Goal: Task Accomplishment & Management: Complete application form

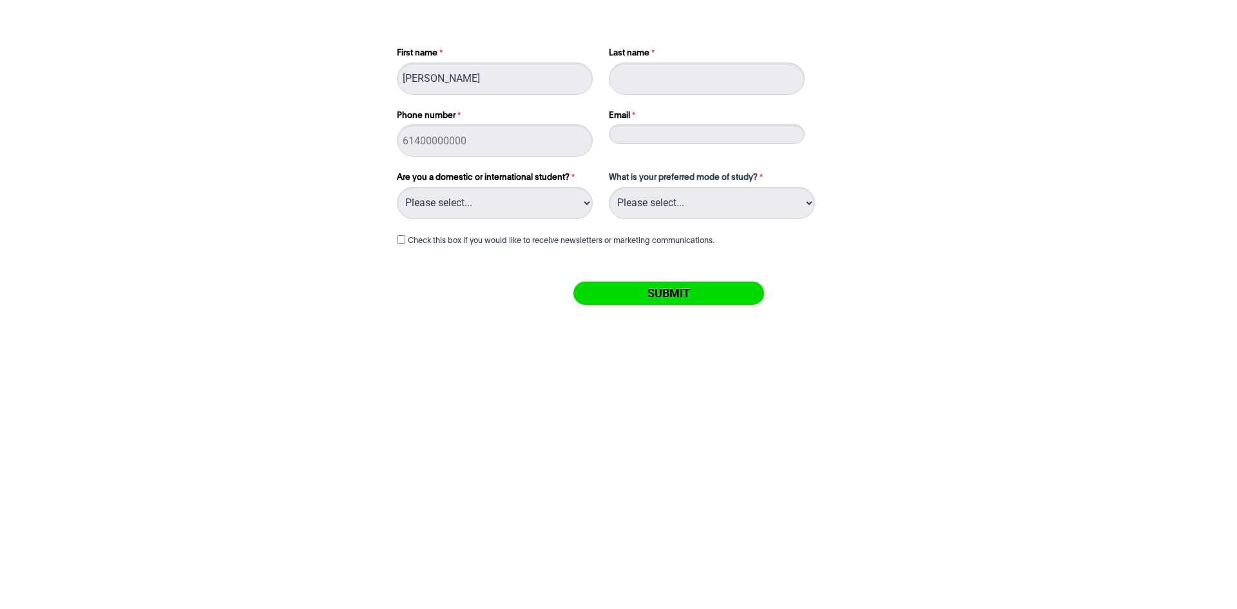
type input "[PERSON_NAME]"
click at [479, 143] on input "Phone number" at bounding box center [495, 140] width 196 height 32
type input "0"
click at [625, 130] on input "Email" at bounding box center [707, 133] width 196 height 19
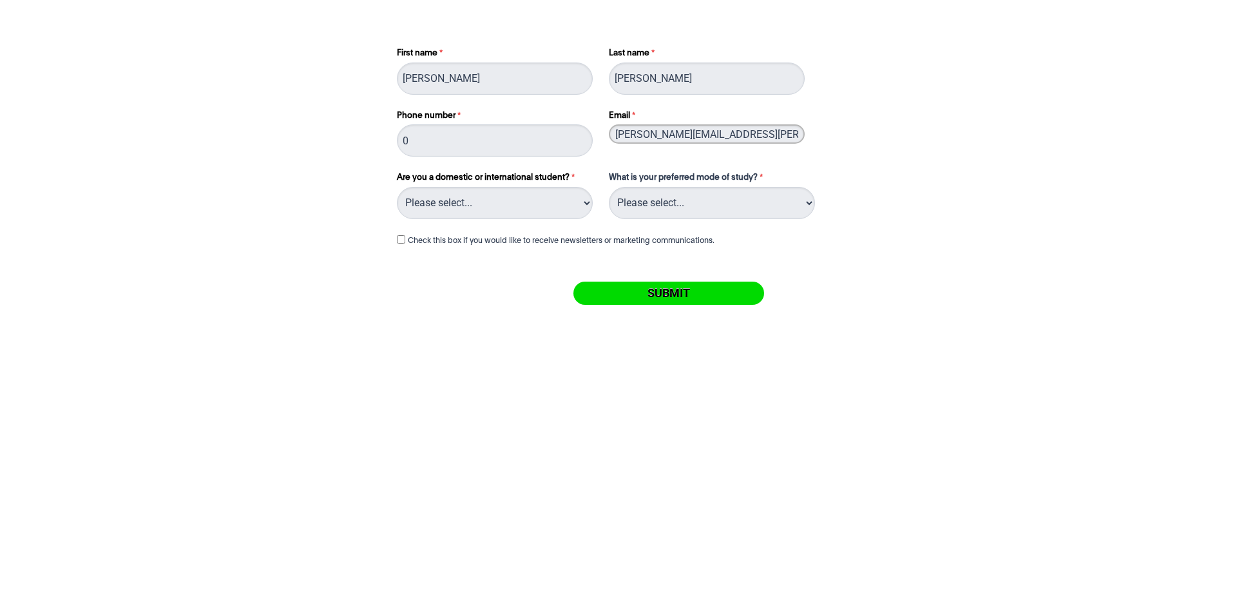
type input "[PERSON_NAME][EMAIL_ADDRESS][PERSON_NAME][PERSON_NAME][DOMAIN_NAME]"
click at [558, 199] on select "Please select... Domestic Student International Student" at bounding box center [495, 203] width 196 height 32
select select "tfa_216"
click at [397, 187] on select "Please select... Domestic Student International Student" at bounding box center [495, 203] width 196 height 32
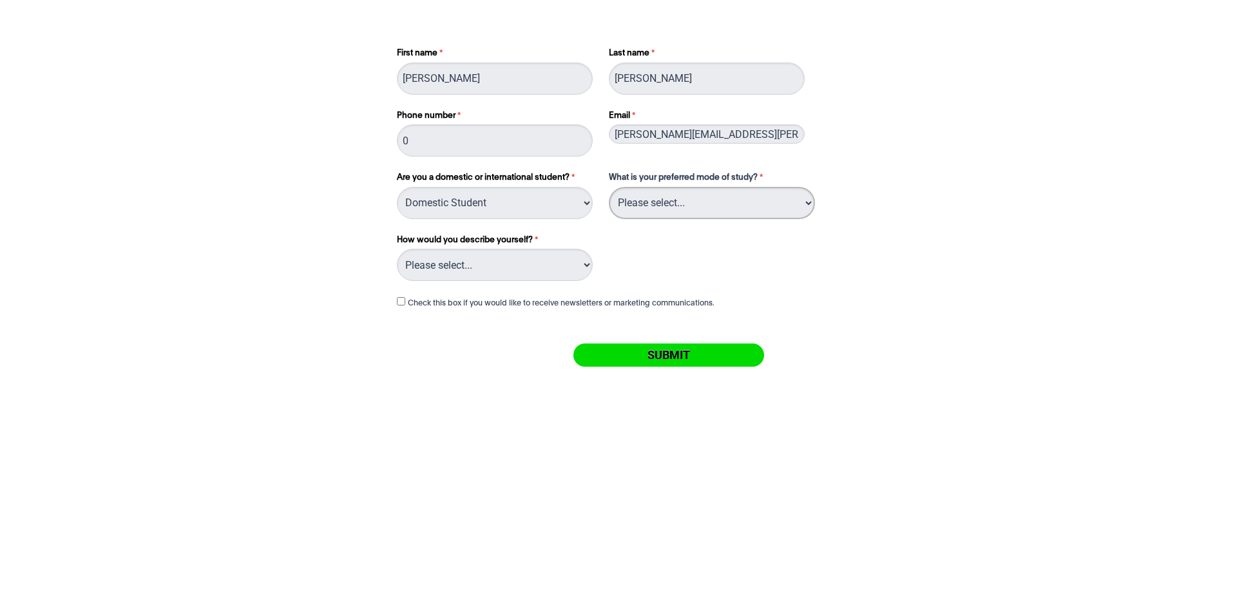
click at [742, 206] on select "Please select... On Campus Online" at bounding box center [712, 203] width 206 height 32
select select "tfa_1115"
click at [609, 187] on select "Please select... On Campus Online" at bounding box center [712, 203] width 206 height 32
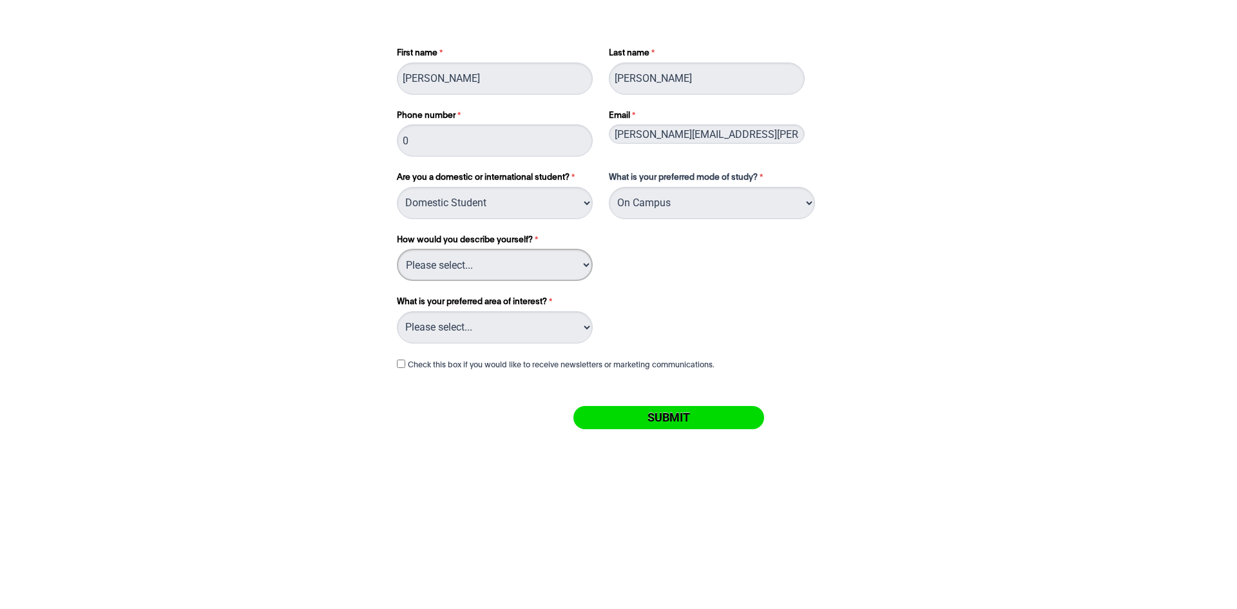
click at [562, 264] on select "Please select... I've completed Year 12 I'm looking for a career change I'm alr…" at bounding box center [495, 265] width 196 height 32
select select "tfa_165"
click at [397, 249] on select "Please select... I've completed Year 12 I'm looking for a career change I'm alr…" at bounding box center [495, 265] width 196 height 32
click at [534, 338] on select "Please select... Circus Arts Design Courses Fashion Courses Film & Theatre Cour…" at bounding box center [495, 327] width 196 height 32
select select "tfa_1064"
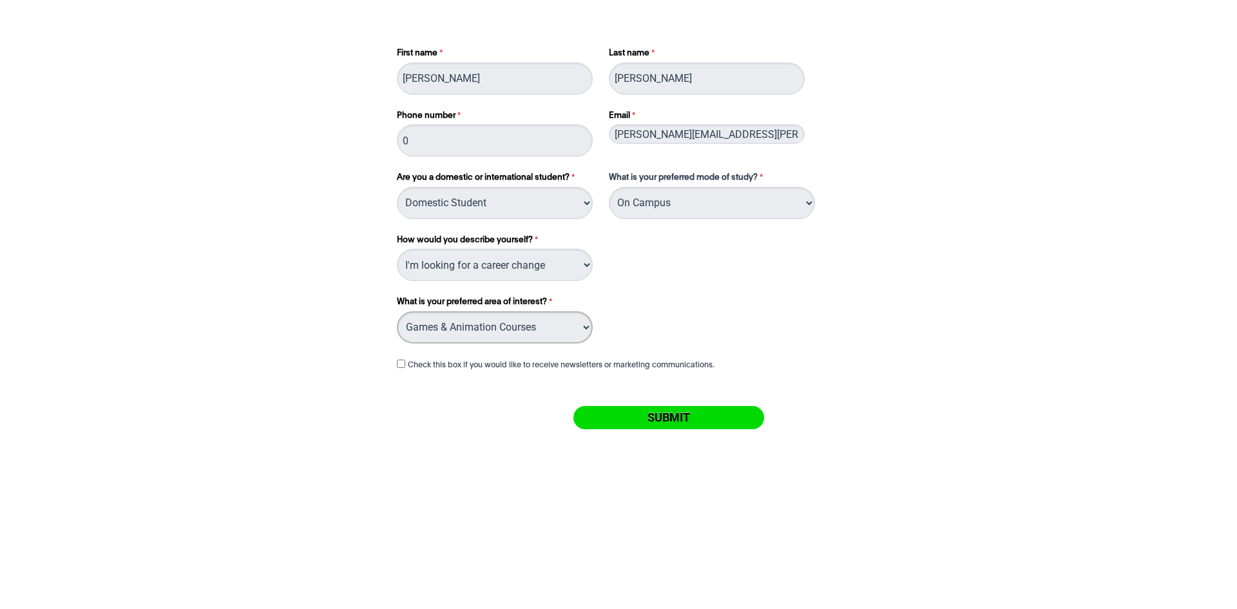
click at [397, 311] on select "Please select... Circus Arts Design Courses Fashion Courses Film & Theatre Cour…" at bounding box center [495, 327] width 196 height 32
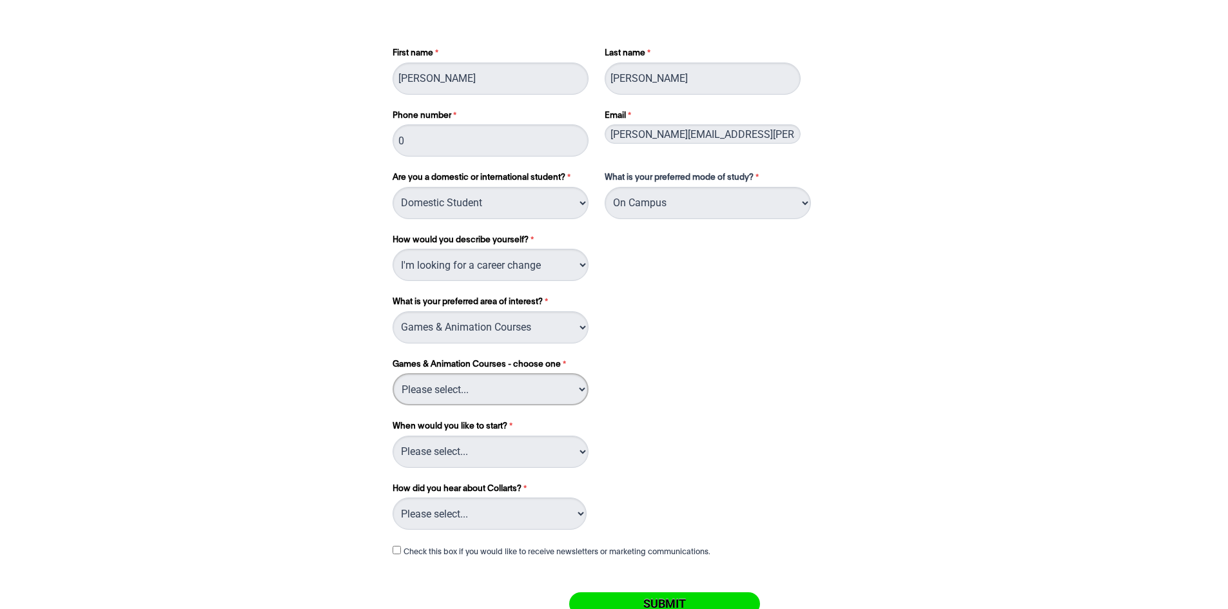
click at [556, 377] on select "Please select... 2D Animation Game Design" at bounding box center [491, 389] width 196 height 32
select select "tfa_1079"
click at [393, 373] on select "Please select... 2D Animation Game Design" at bounding box center [491, 389] width 196 height 32
click at [534, 450] on select "Please select... Trimester 3 2025, starting [DATE] Trimester 1 2026, starting […" at bounding box center [491, 452] width 196 height 32
select select "tfa_1113"
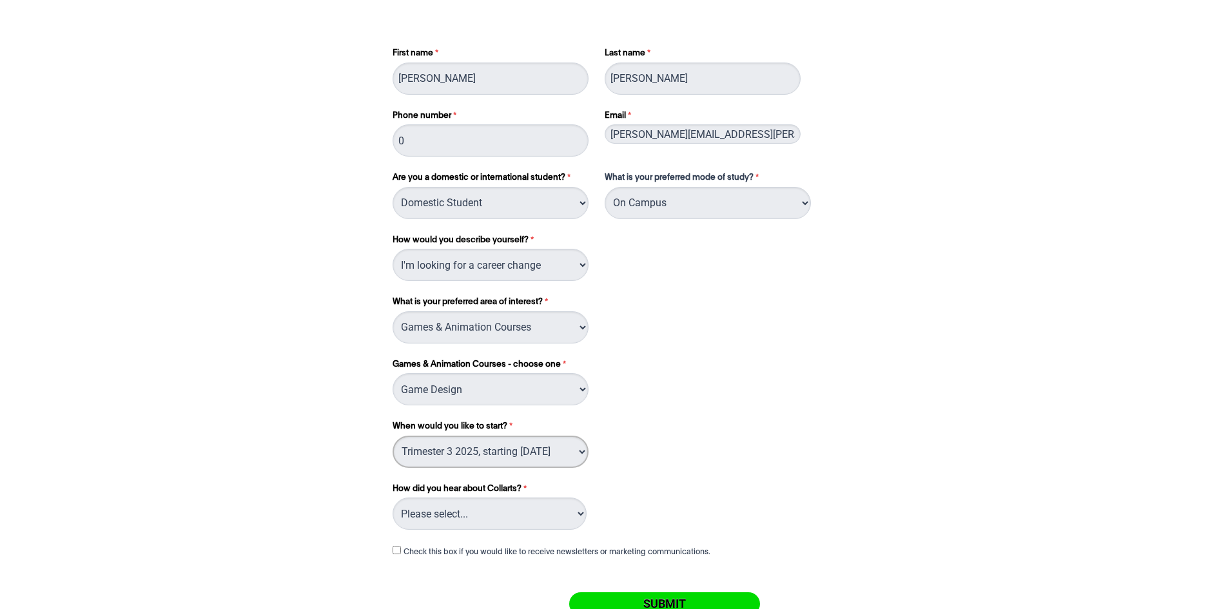
click at [393, 436] on select "Please select... Trimester 3 2025, starting [DATE] Trimester 1 2026, starting […" at bounding box center [491, 452] width 196 height 32
click at [536, 516] on select "Please select... Advertising- Facebook Advertising- Google Advertising- Instagr…" at bounding box center [490, 514] width 194 height 32
select select "tfa_1055"
click at [393, 498] on select "Please select... Advertising- Facebook Advertising- Google Advertising- Instagr…" at bounding box center [490, 514] width 194 height 32
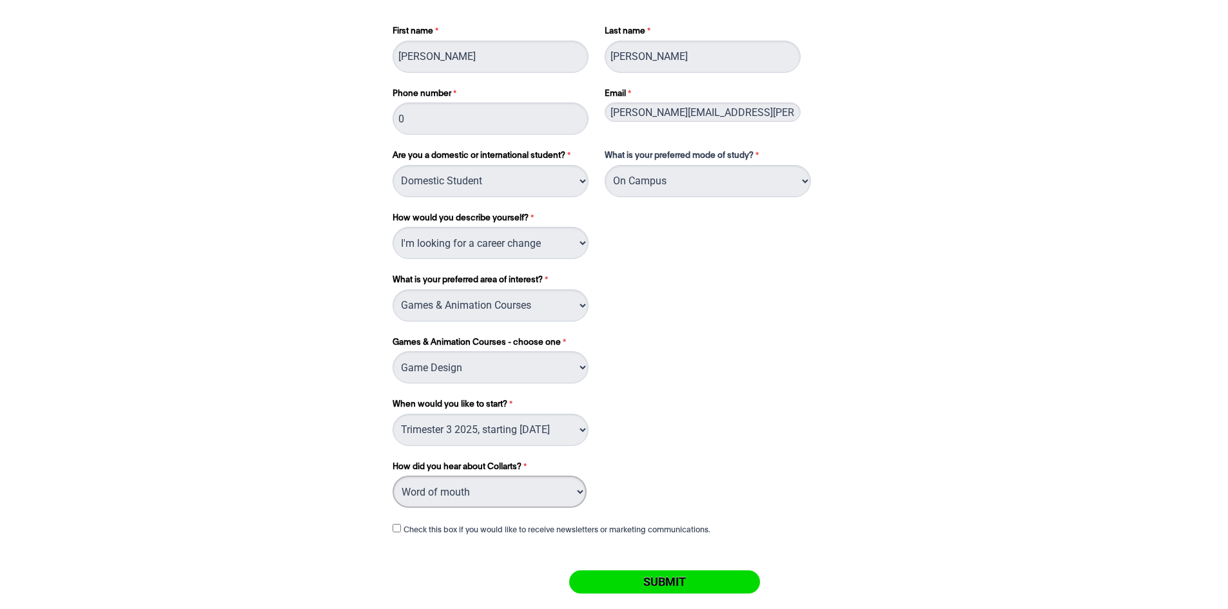
scroll to position [42, 0]
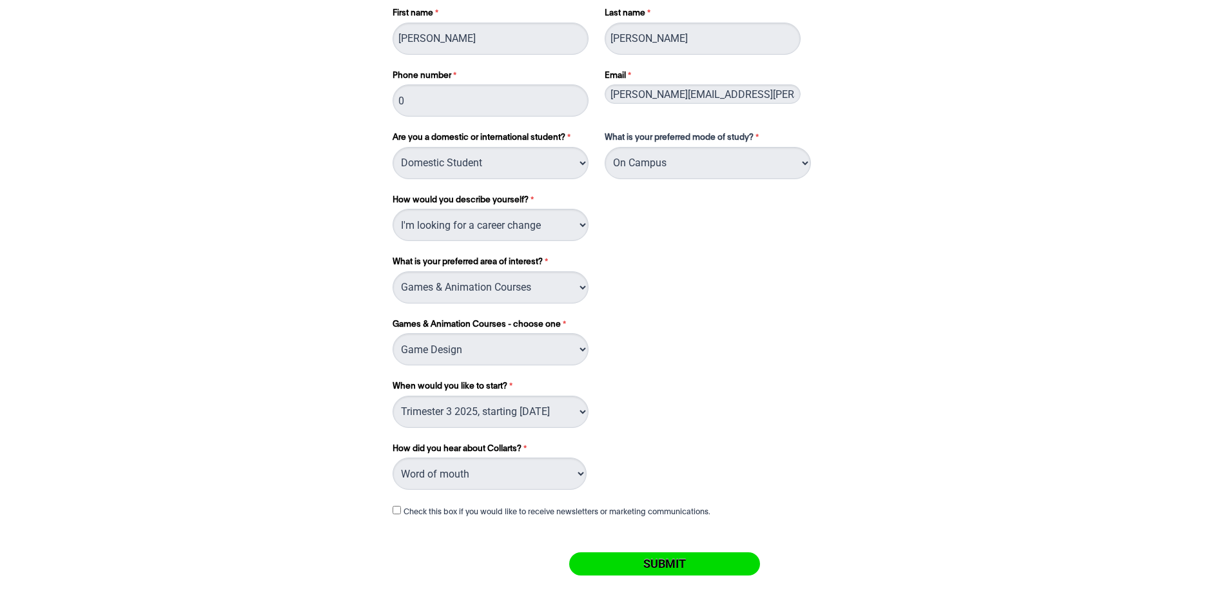
click at [655, 565] on input "Submit" at bounding box center [664, 563] width 191 height 23
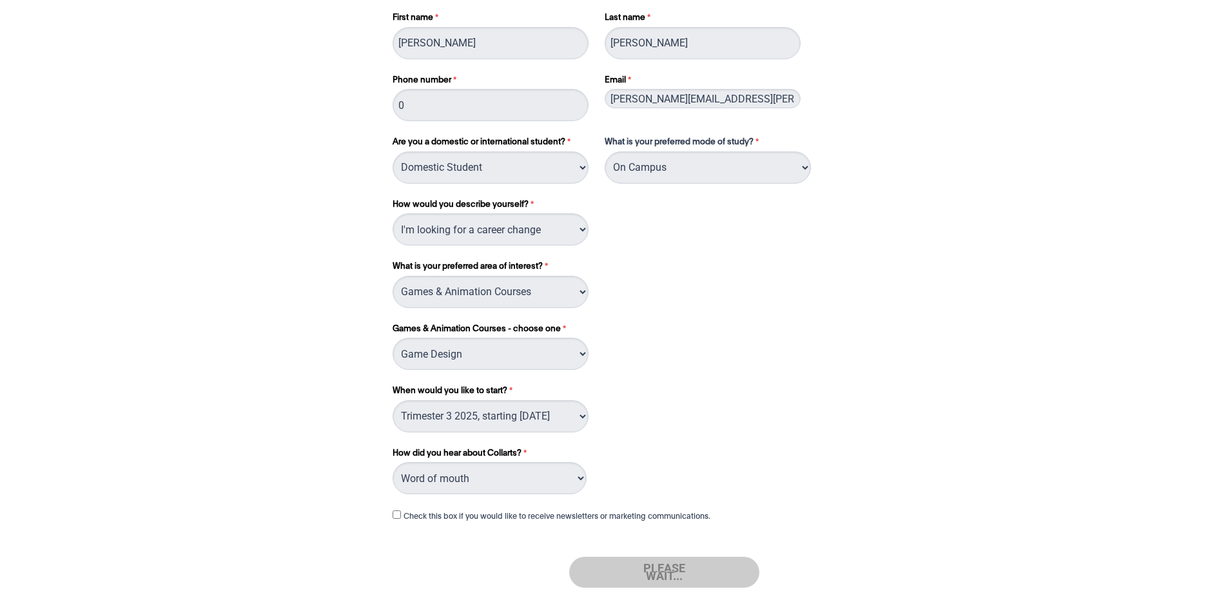
scroll to position [0, 0]
